Goal: Information Seeking & Learning: Learn about a topic

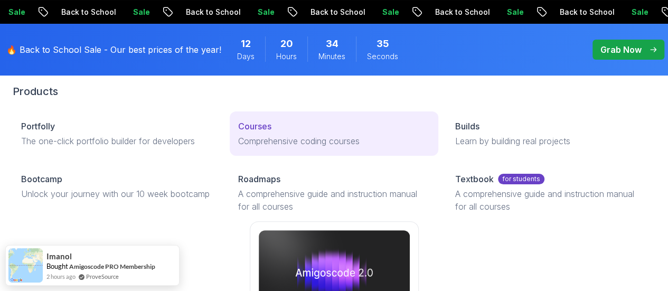
scroll to position [47, 0]
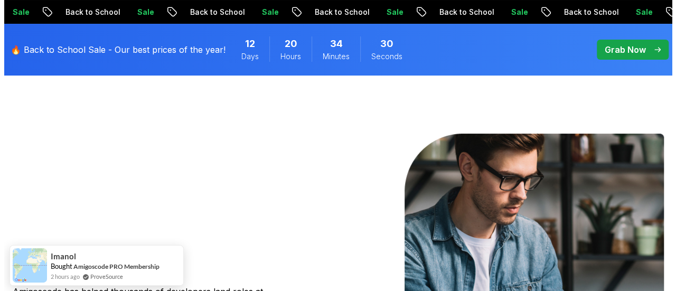
scroll to position [0, 0]
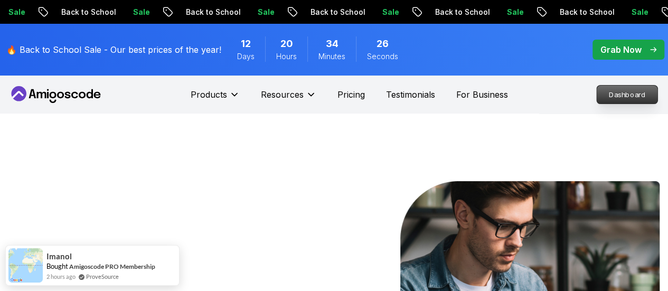
click at [616, 89] on p "Dashboard" at bounding box center [626, 94] width 61 height 18
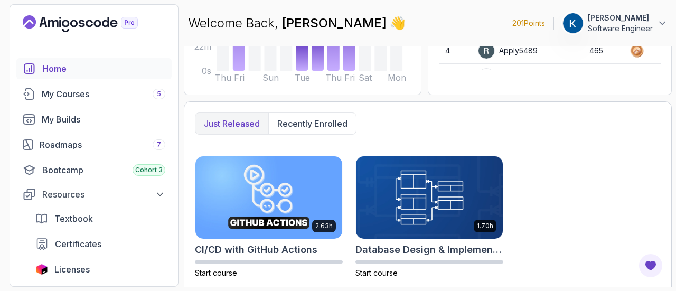
scroll to position [324, 0]
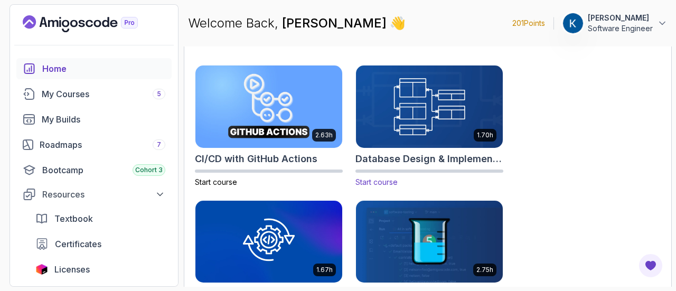
click at [473, 112] on img at bounding box center [429, 106] width 154 height 86
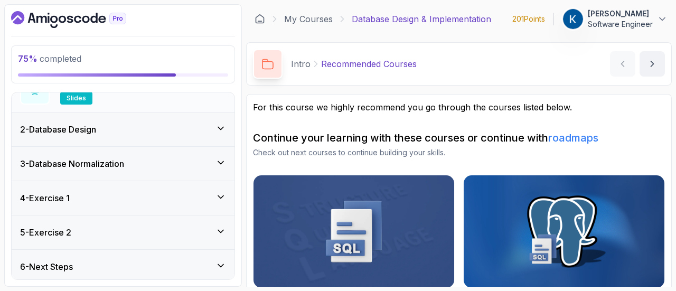
scroll to position [149, 0]
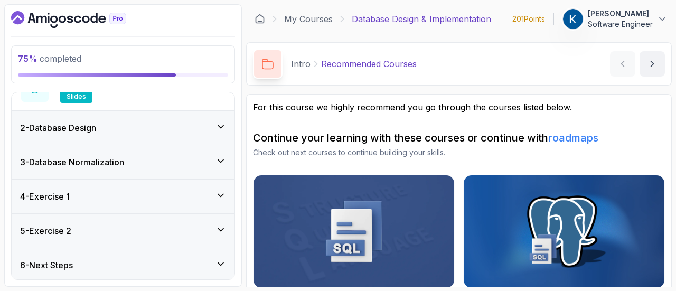
click at [184, 156] on div "3 - Database Normalization" at bounding box center [123, 162] width 206 height 13
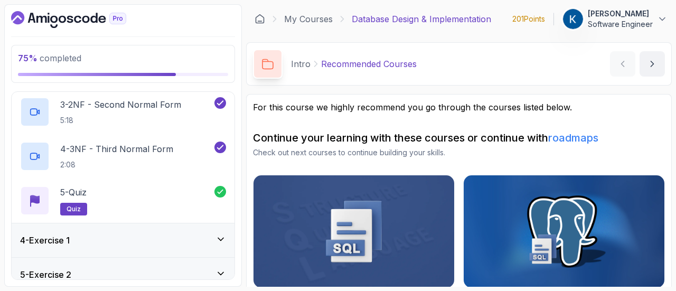
scroll to position [204, 0]
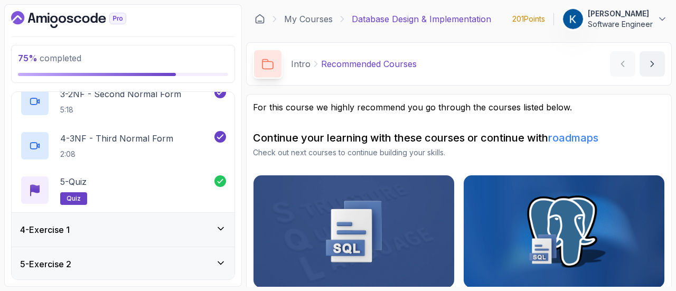
click at [173, 228] on div "4 - Exercise 1" at bounding box center [123, 229] width 206 height 13
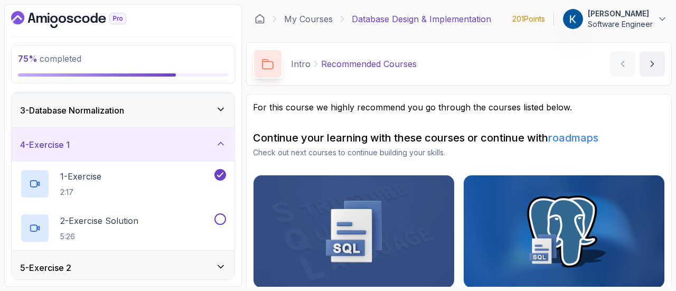
scroll to position [77, 0]
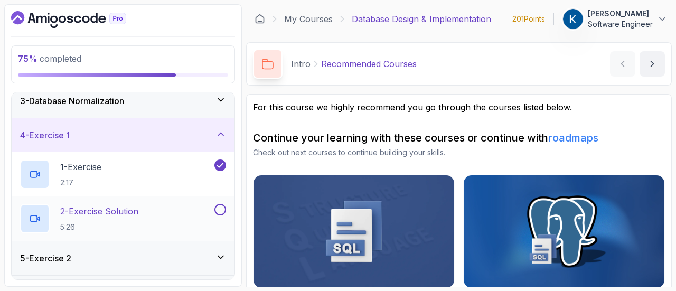
click at [210, 213] on div "2 - Exercise Solution 5:26" at bounding box center [116, 219] width 192 height 30
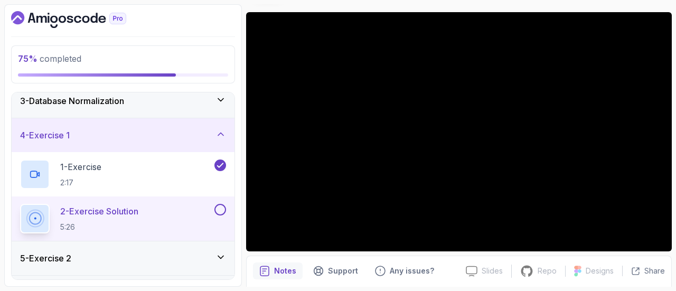
scroll to position [81, 0]
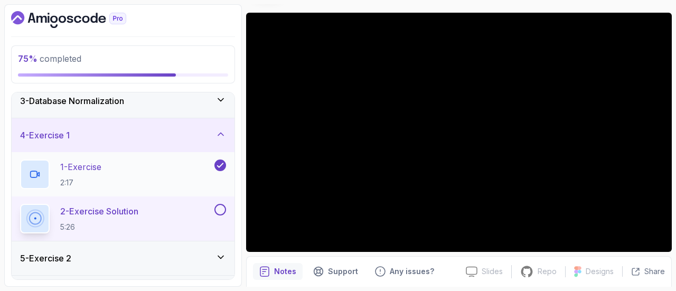
click at [152, 187] on div "1 - Exercise 2:17" at bounding box center [116, 174] width 192 height 30
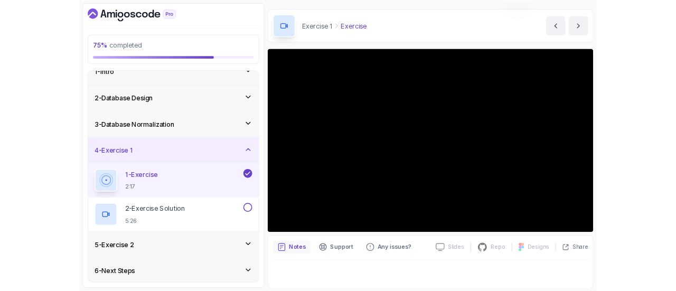
scroll to position [85, 0]
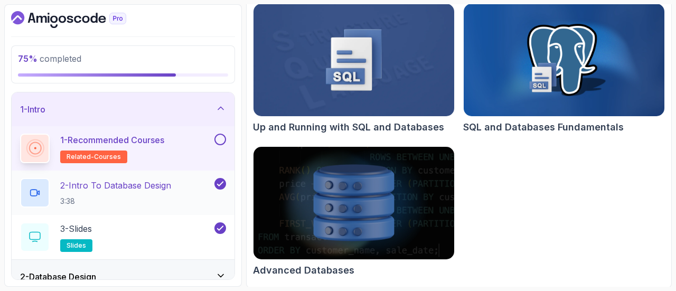
scroll to position [149, 0]
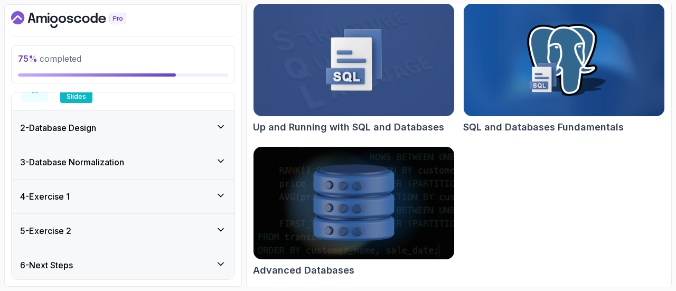
click at [205, 206] on div "4 - Exercise 1" at bounding box center [123, 196] width 223 height 34
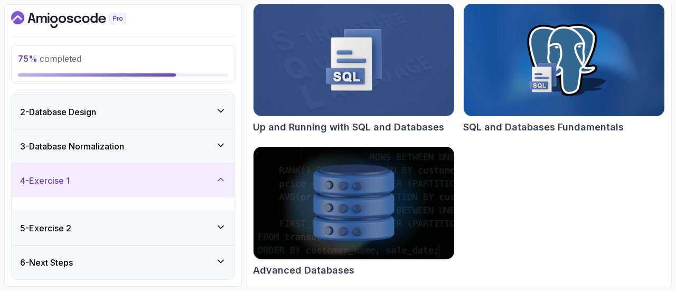
scroll to position [16, 0]
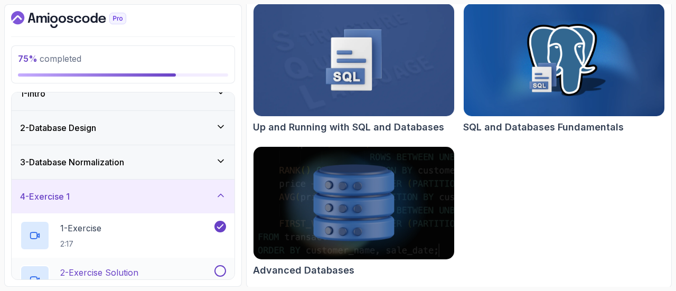
click at [200, 261] on div "2 - Exercise Solution 5:26" at bounding box center [123, 280] width 223 height 44
click at [191, 230] on div "1 - Exercise 2:17" at bounding box center [116, 236] width 192 height 30
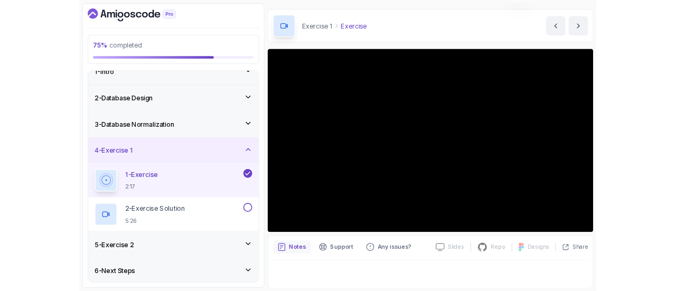
scroll to position [119, 0]
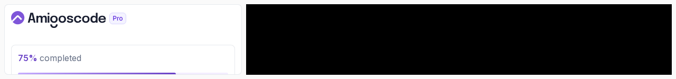
click at [227, 21] on div at bounding box center [123, 19] width 224 height 17
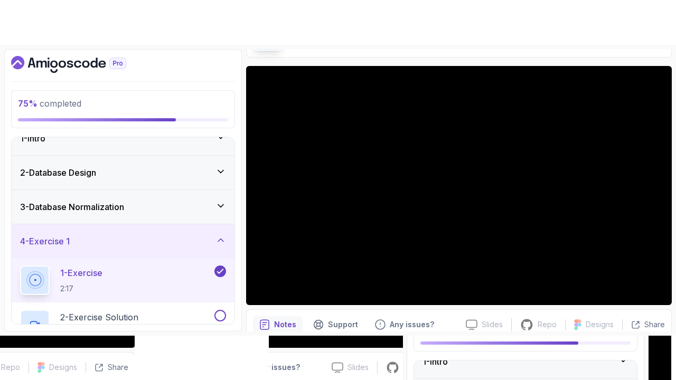
scroll to position [41, 0]
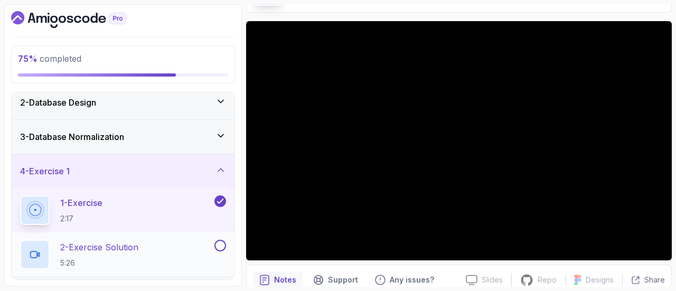
click at [212, 241] on div "2 - Exercise Solution 5:26" at bounding box center [116, 255] width 192 height 30
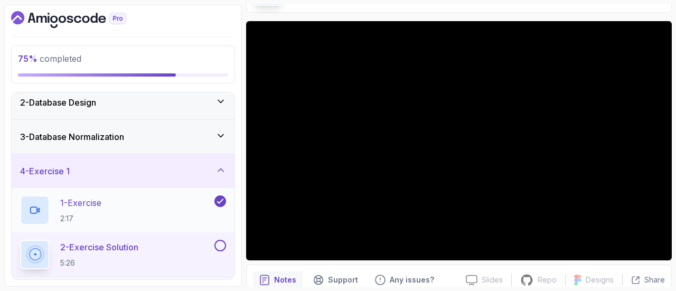
scroll to position [104, 0]
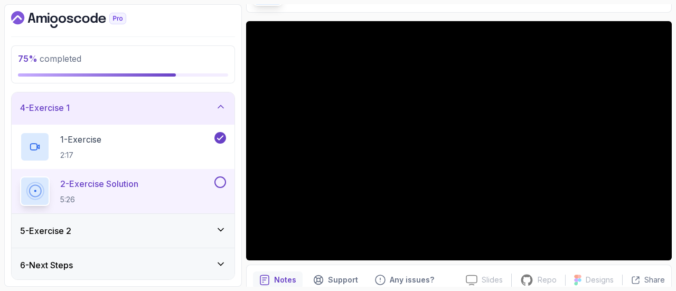
click at [163, 225] on div "5 - Exercise 2" at bounding box center [123, 230] width 206 height 13
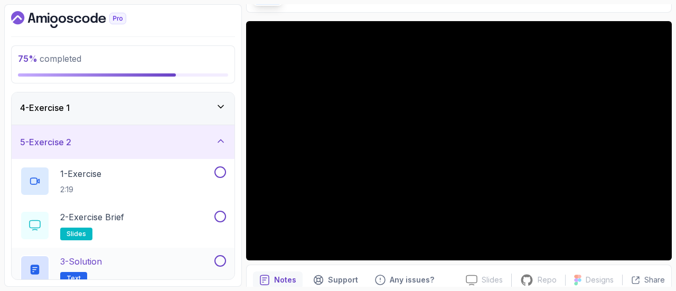
scroll to position [149, 0]
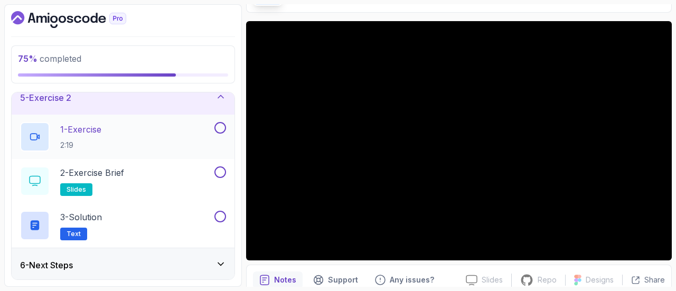
click at [175, 143] on div "1 - Exercise 2:19" at bounding box center [116, 137] width 192 height 30
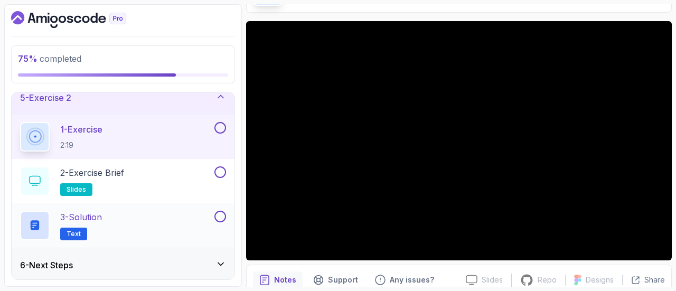
click at [224, 216] on button at bounding box center [220, 217] width 12 height 12
click at [224, 215] on icon at bounding box center [219, 216] width 9 height 11
click at [159, 223] on div "3 - Solution Text" at bounding box center [116, 226] width 192 height 30
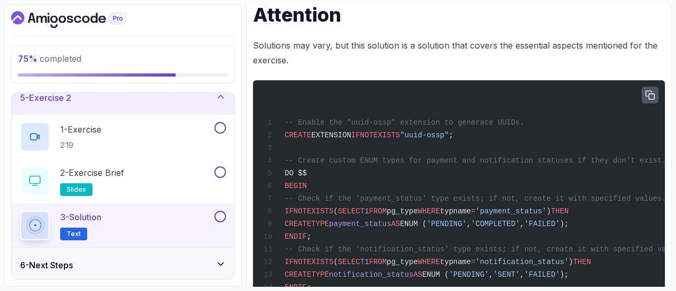
click at [648, 98] on icon "button" at bounding box center [649, 94] width 9 height 9
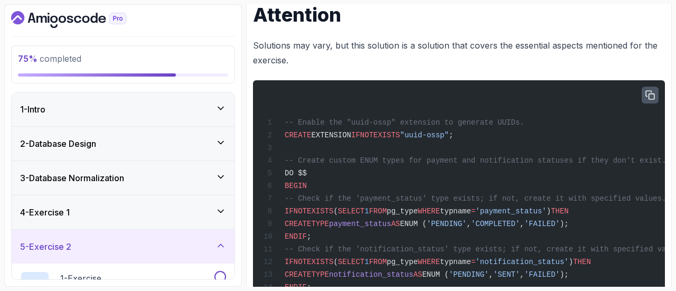
click at [180, 174] on div "3 - Database Normalization" at bounding box center [123, 178] width 206 height 13
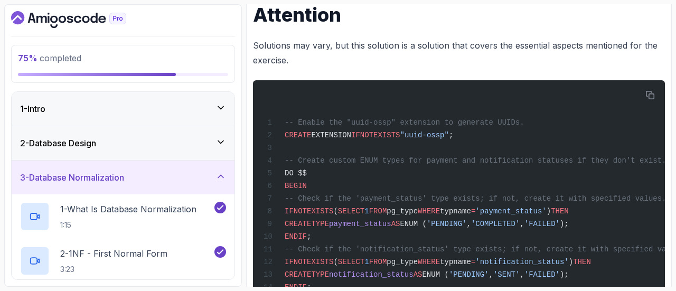
click at [186, 136] on div "2 - Database Design" at bounding box center [123, 143] width 223 height 34
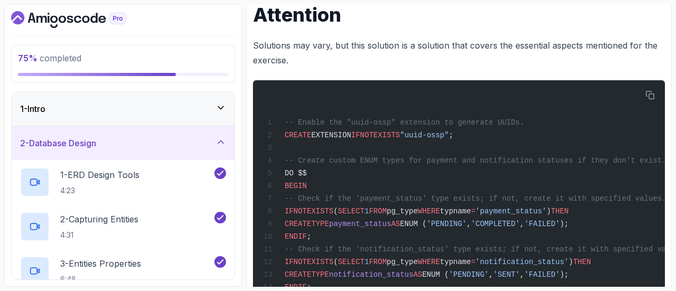
click at [213, 147] on div "2 - Database Design" at bounding box center [123, 143] width 206 height 13
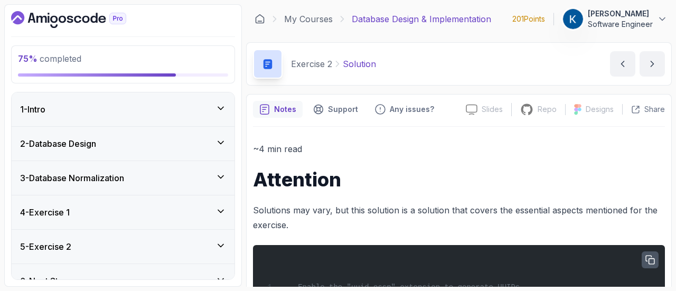
click at [648, 256] on icon "button" at bounding box center [649, 259] width 9 height 9
